Goal: Book appointment/travel/reservation

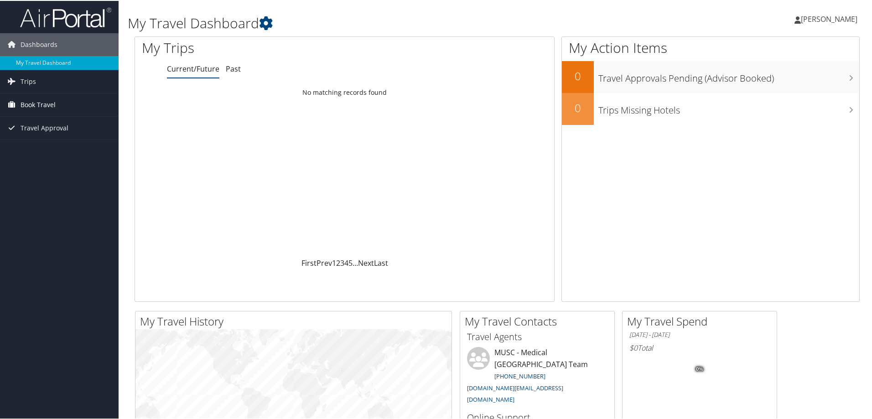
click at [42, 104] on span "Book Travel" at bounding box center [38, 104] width 35 height 23
click at [39, 150] on link "Book/Manage Online Trips" at bounding box center [59, 150] width 119 height 14
